Goal: Transaction & Acquisition: Purchase product/service

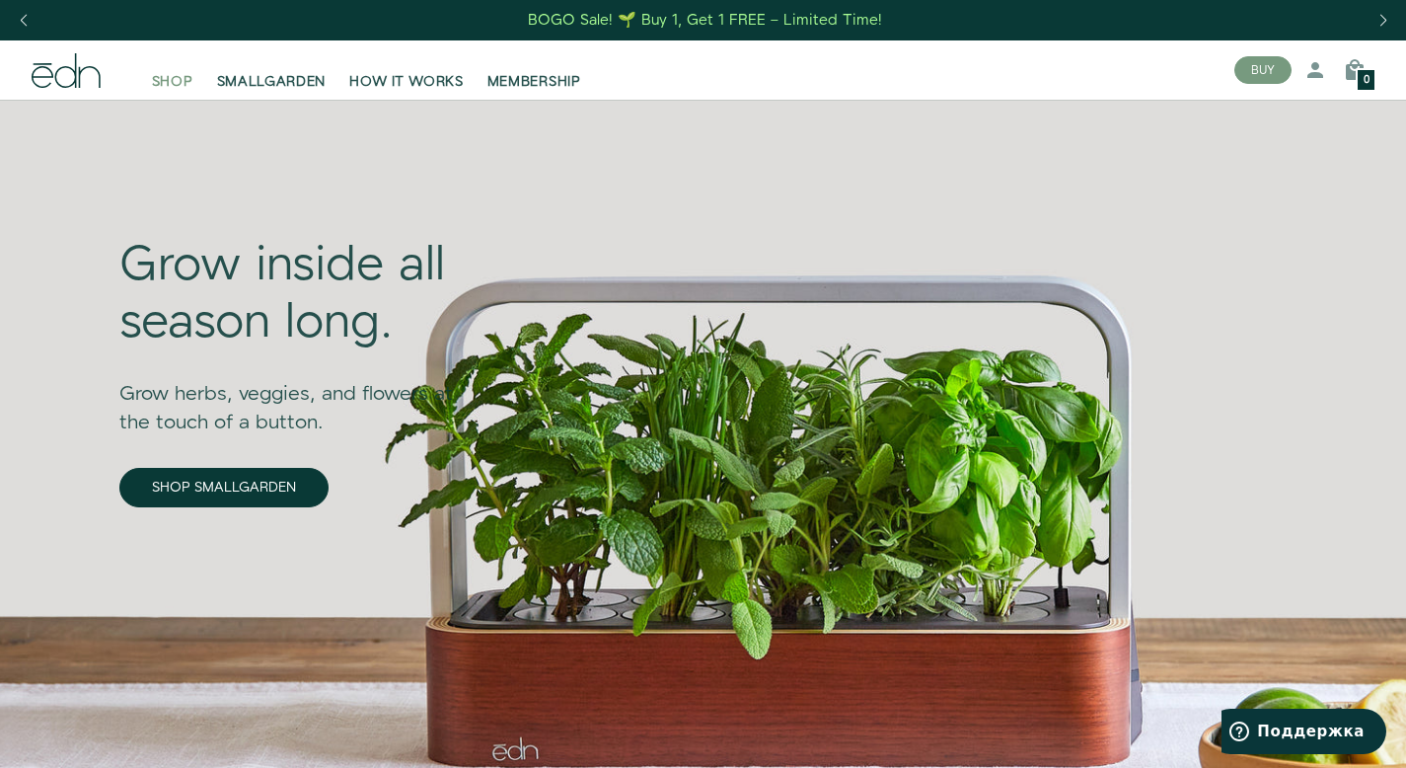
click at [168, 73] on span "SHOP" at bounding box center [172, 82] width 41 height 20
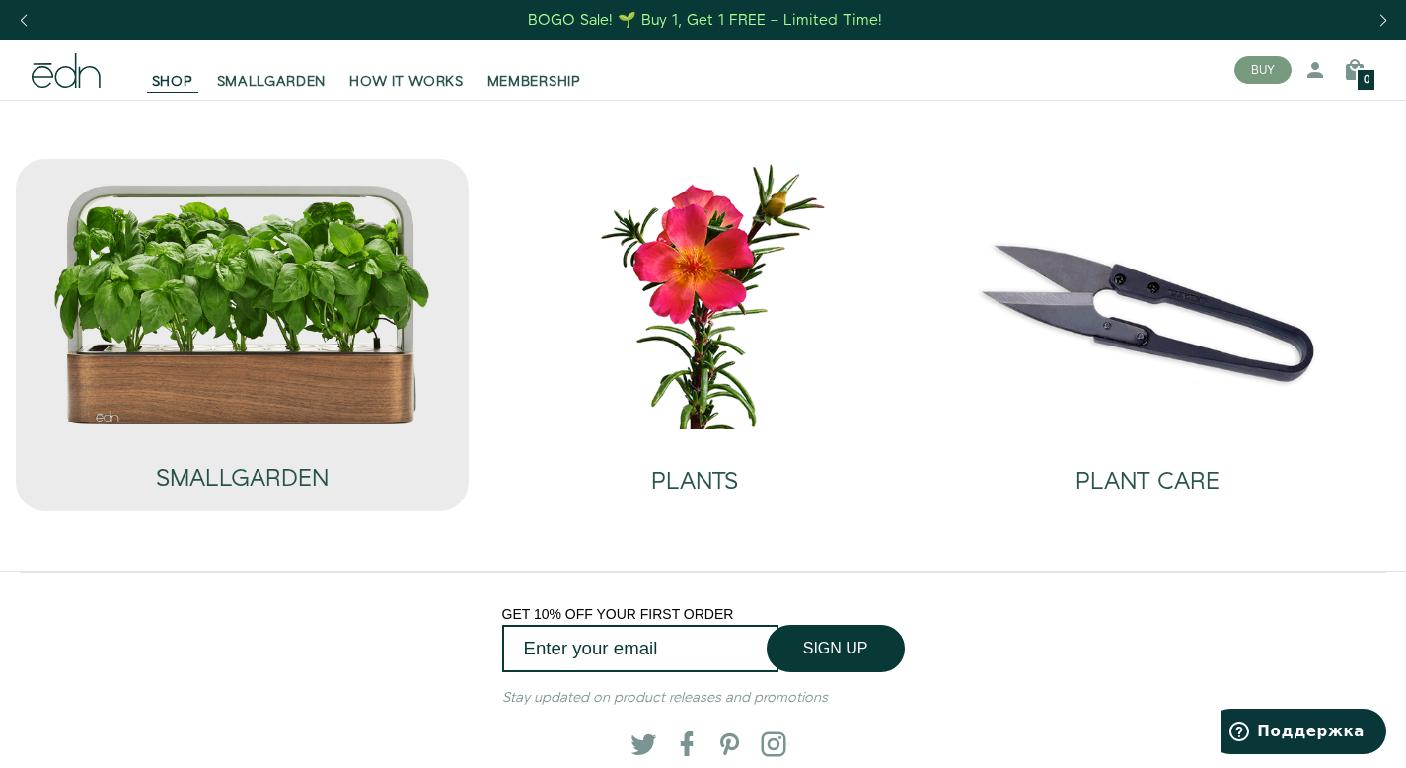
click at [295, 243] on img at bounding box center [241, 305] width 379 height 244
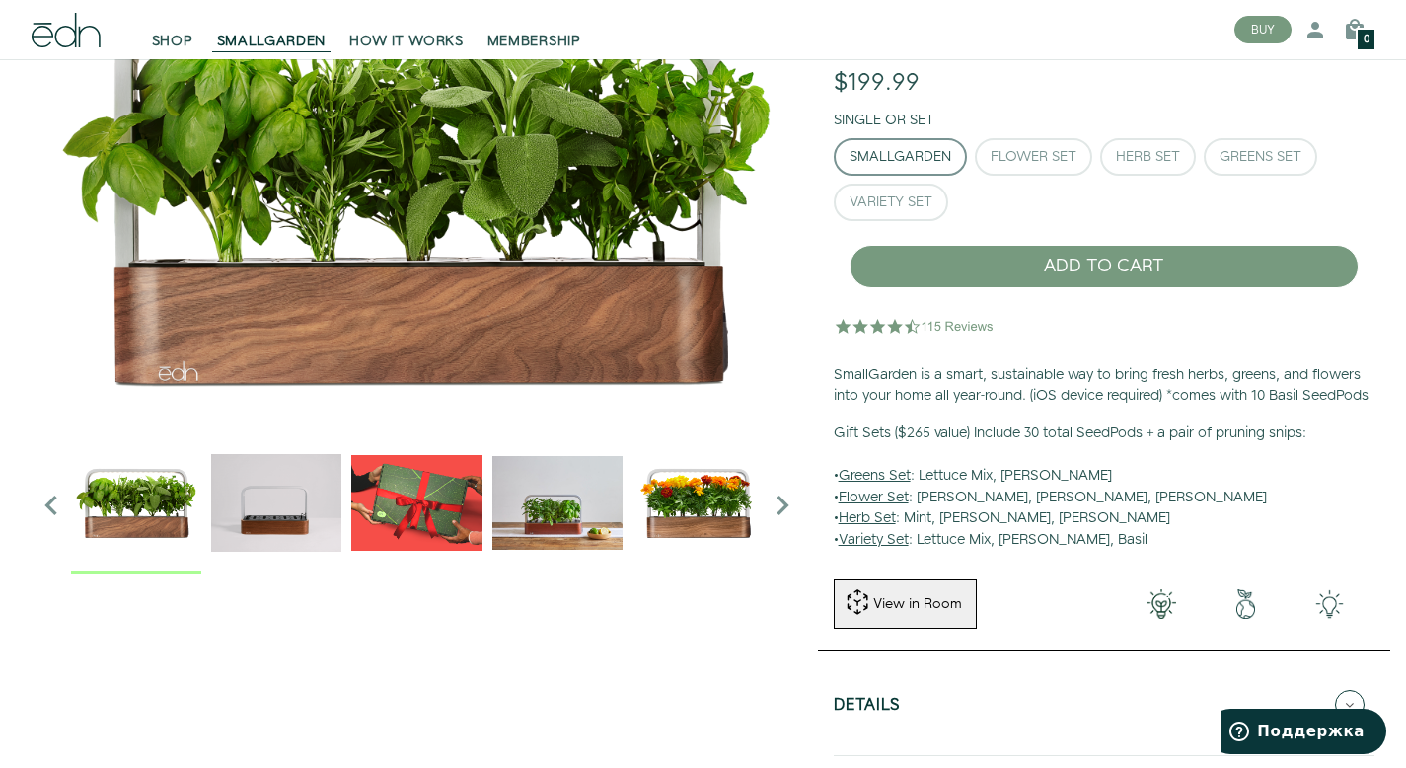
click at [277, 483] on img "2 / 6" at bounding box center [276, 502] width 130 height 130
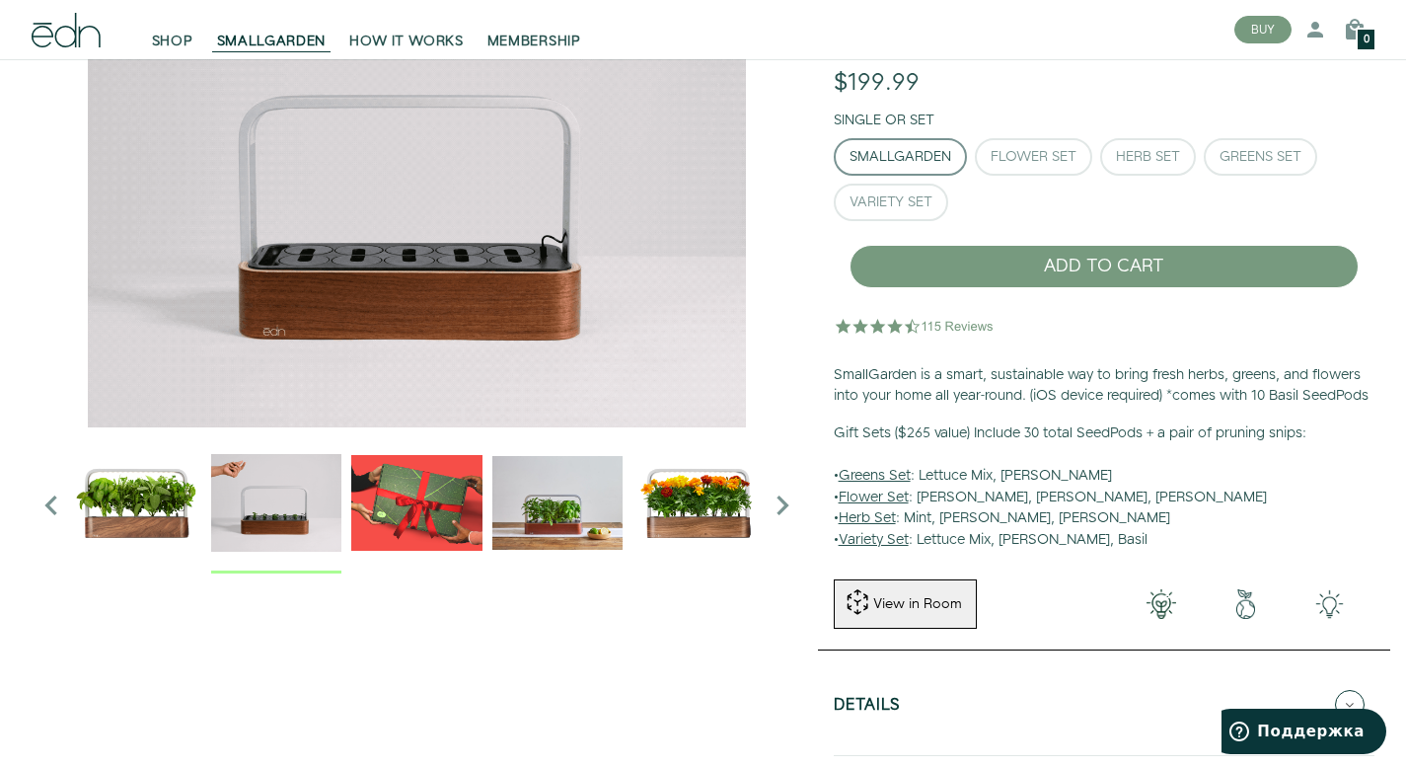
click at [386, 485] on img "3 / 6" at bounding box center [416, 502] width 130 height 130
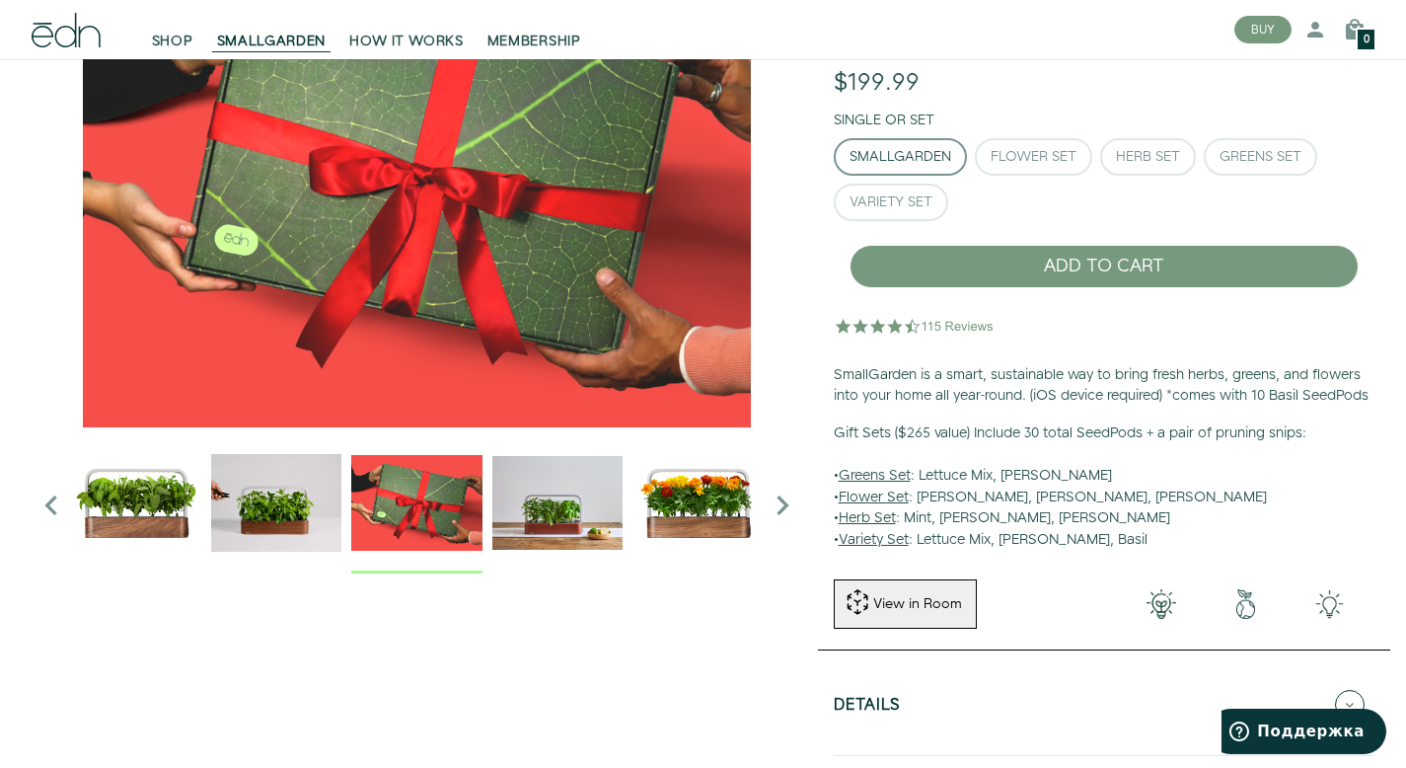
click at [548, 498] on img "4 / 6" at bounding box center [557, 502] width 130 height 130
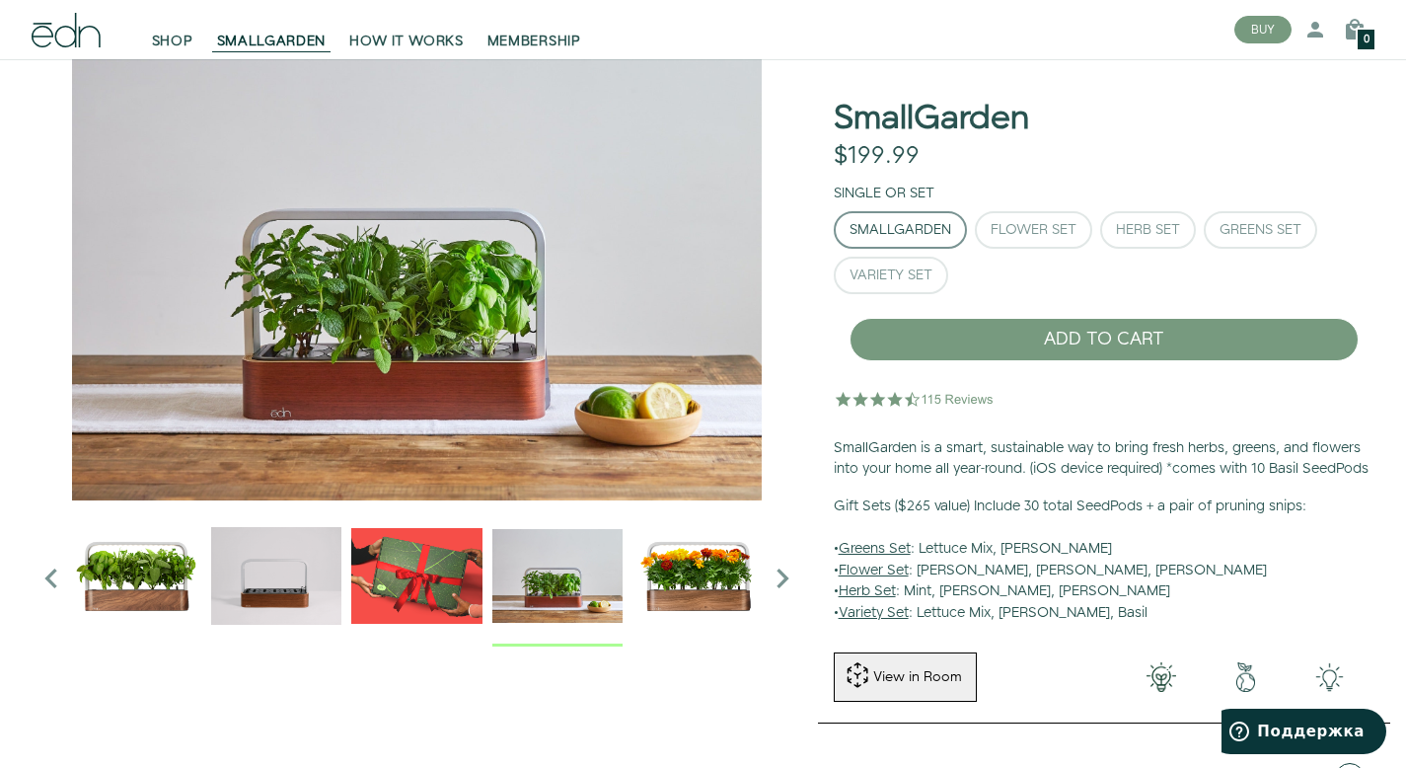
scroll to position [83, 0]
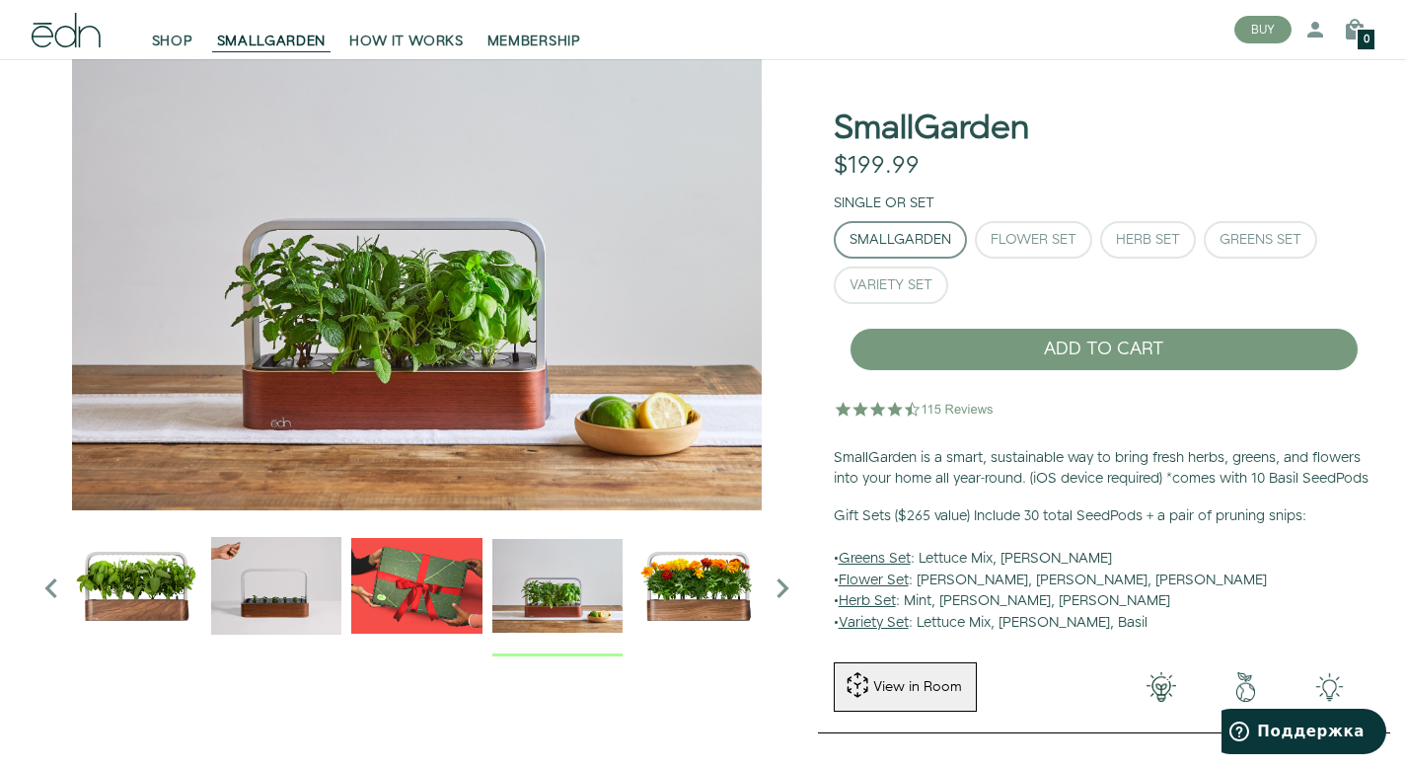
click at [670, 600] on img "5 / 6" at bounding box center [697, 585] width 130 height 130
